Goal: Find specific page/section: Find specific page/section

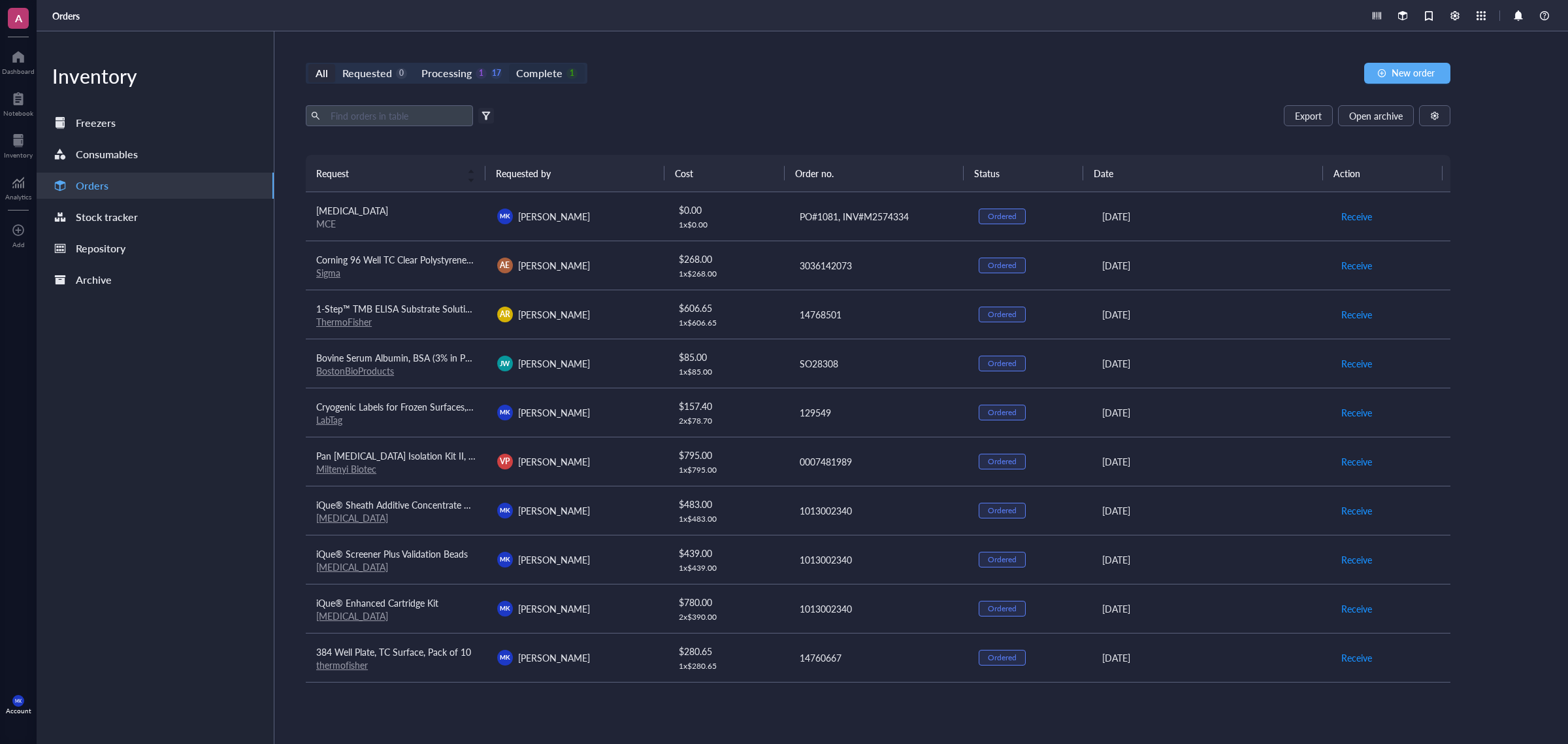
click at [537, 75] on div "Complete" at bounding box center [539, 73] width 46 height 18
click at [509, 64] on input "Complete 1" at bounding box center [509, 64] width 0 height 0
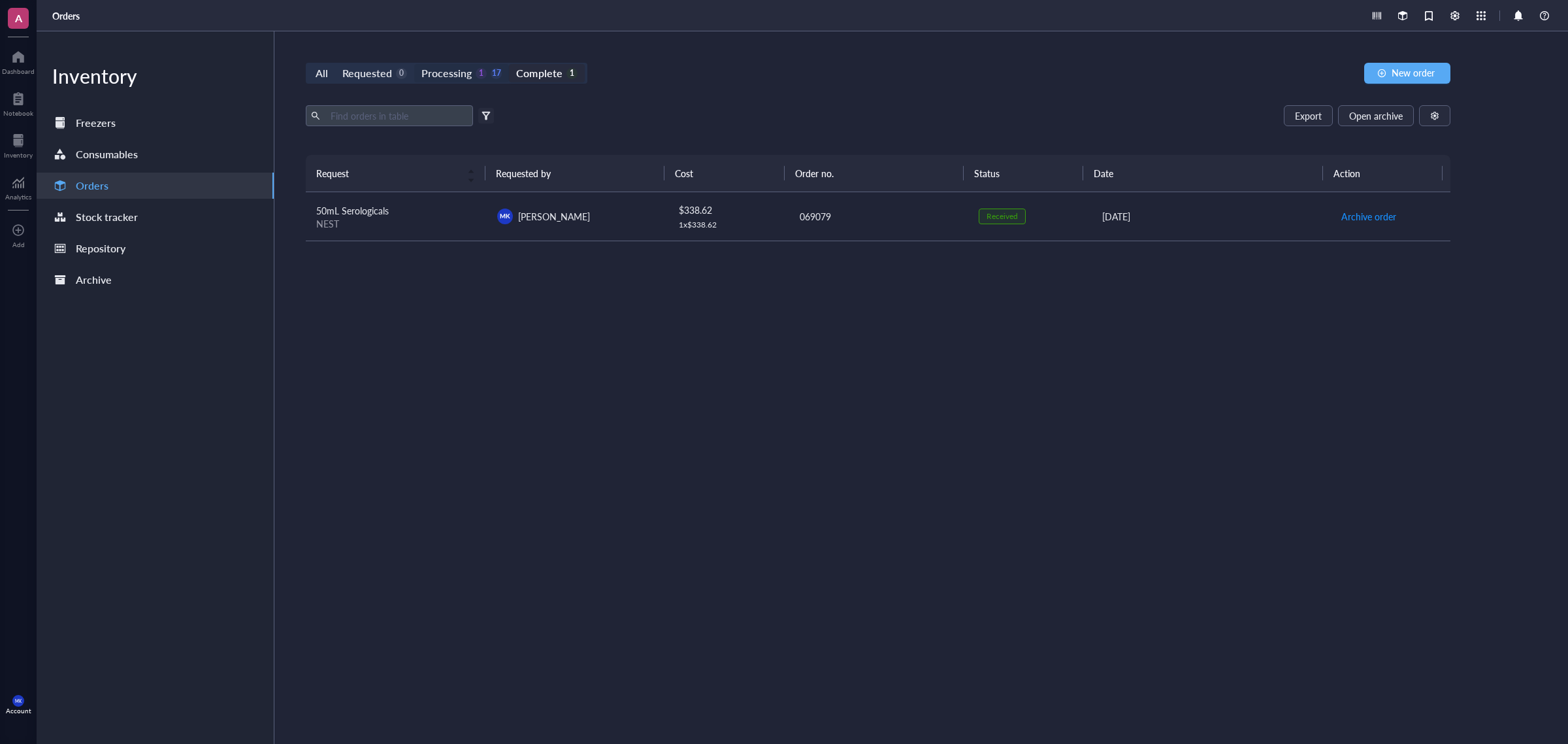
click at [442, 74] on div "Processing" at bounding box center [446, 73] width 51 height 18
click at [414, 64] on input "Processing 1 17" at bounding box center [414, 64] width 0 height 0
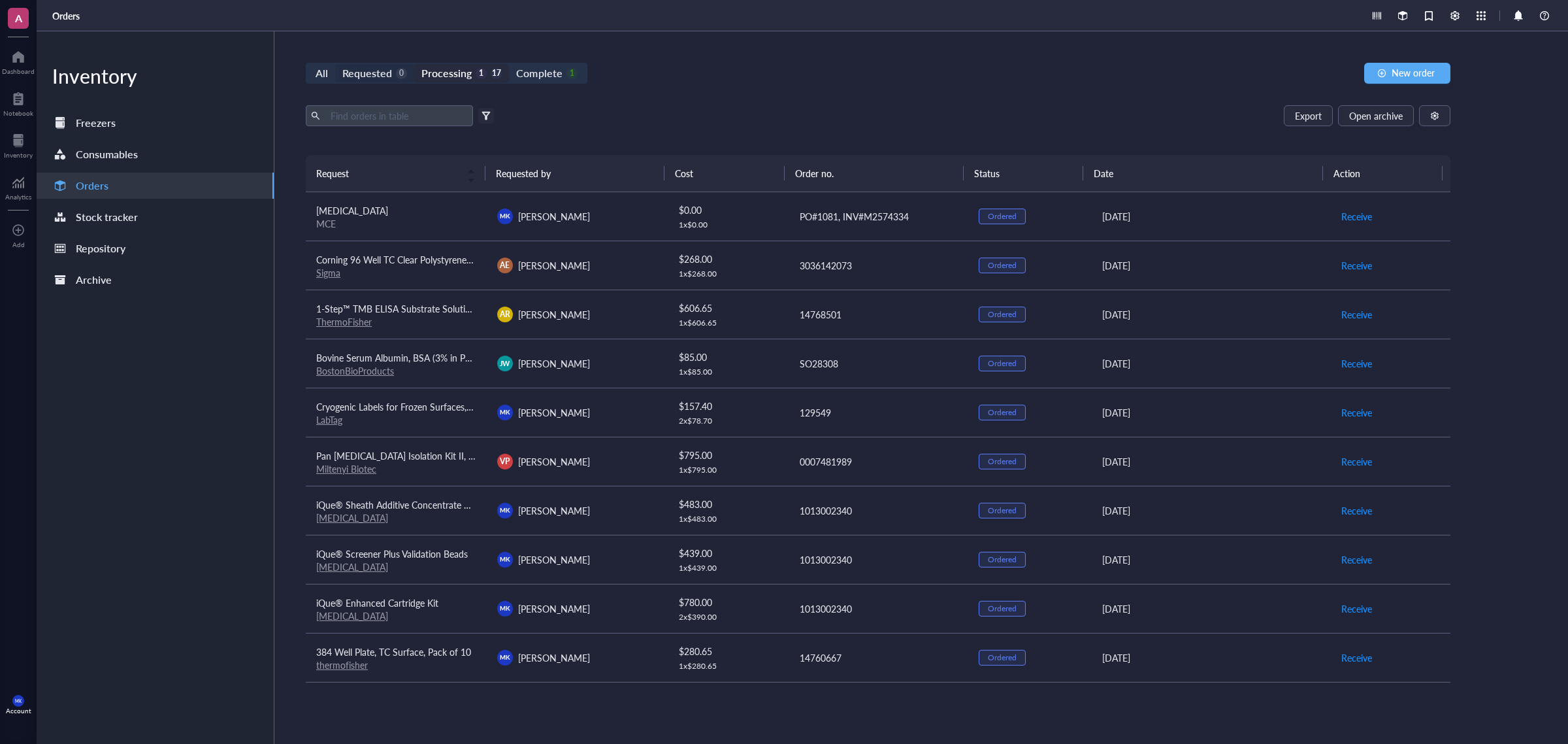
click at [384, 66] on div "Requested" at bounding box center [367, 73] width 50 height 18
click at [335, 64] on input "Requested 0" at bounding box center [335, 64] width 0 height 0
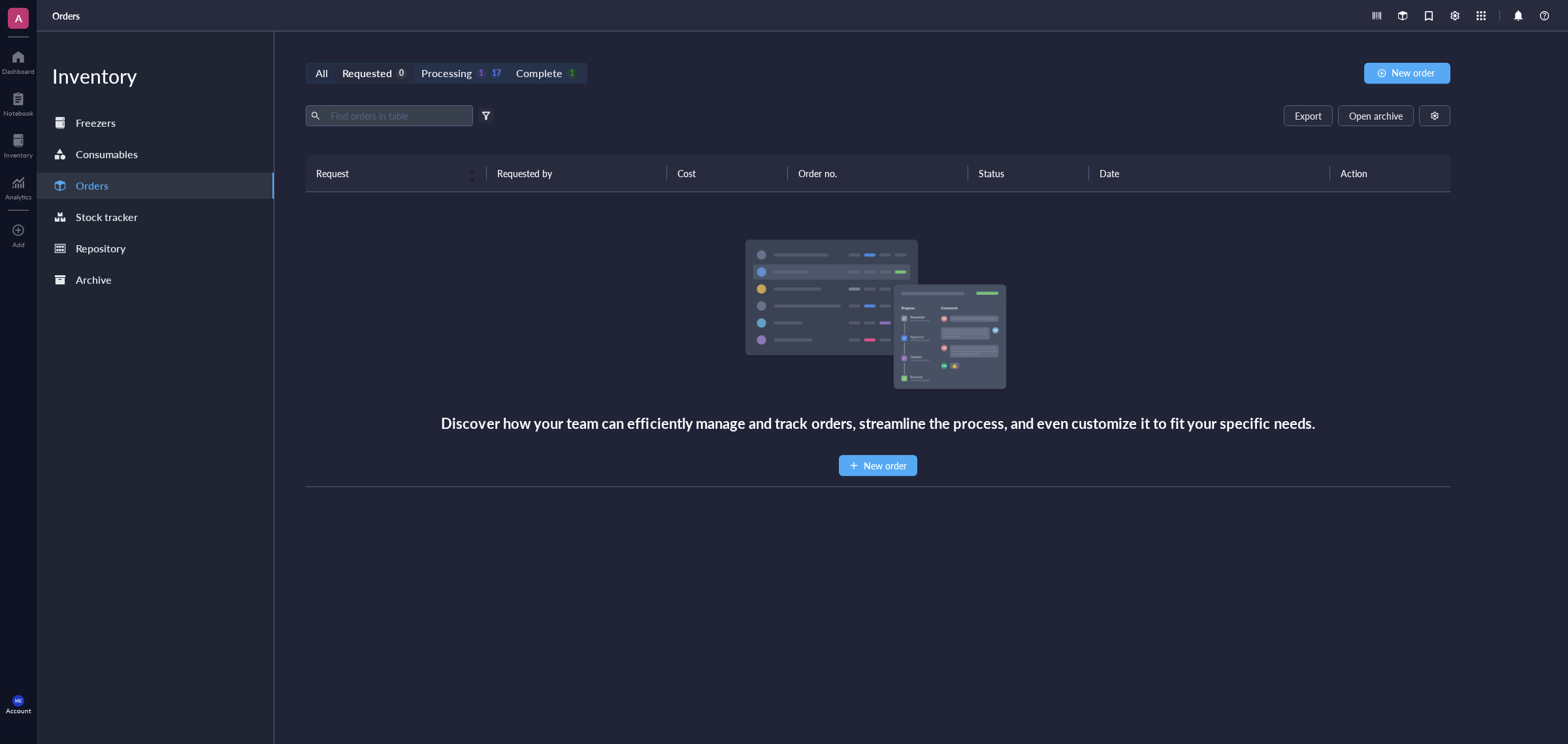
click at [310, 70] on div "All" at bounding box center [322, 73] width 27 height 18
click at [308, 64] on input "All" at bounding box center [308, 64] width 0 height 0
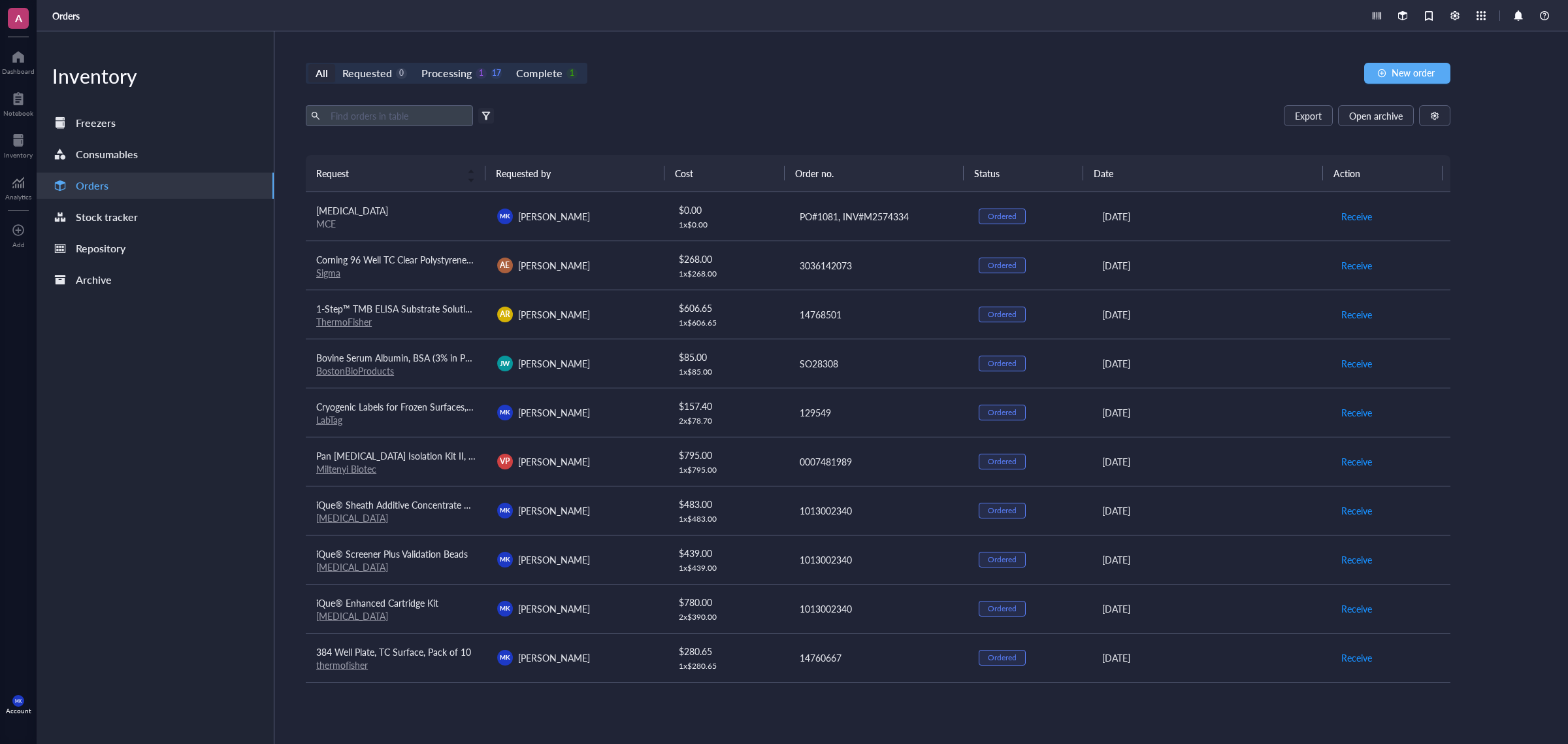
click at [681, 109] on div "Export Open archive" at bounding box center [878, 115] width 1145 height 21
click at [1021, 103] on div "All Requested 0 Processing 1 17 Complete 1 New order Export Open archive Filter…" at bounding box center [878, 388] width 1207 height 712
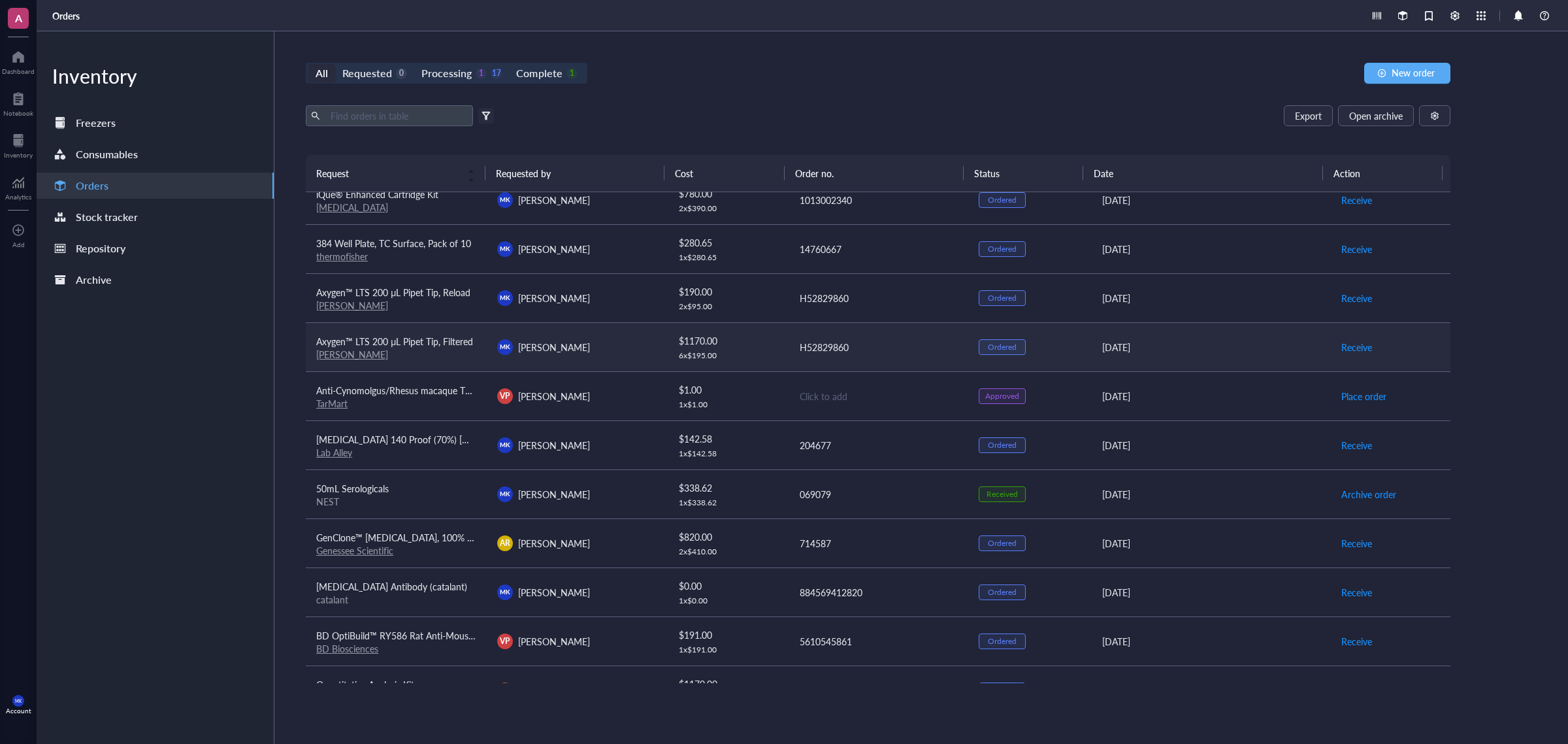
scroll to position [442, 0]
